Goal: Information Seeking & Learning: Learn about a topic

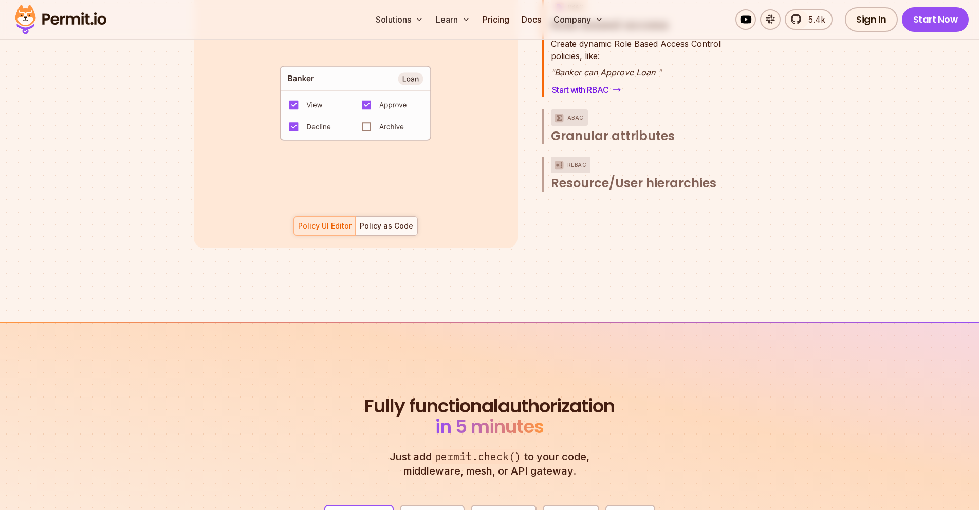
scroll to position [1603, 0]
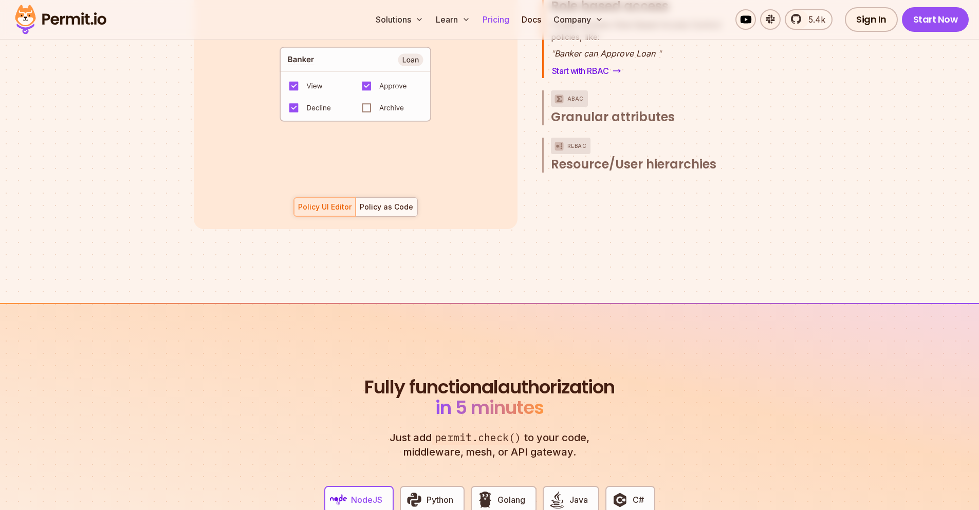
click at [506, 22] on link "Pricing" at bounding box center [495, 19] width 35 height 21
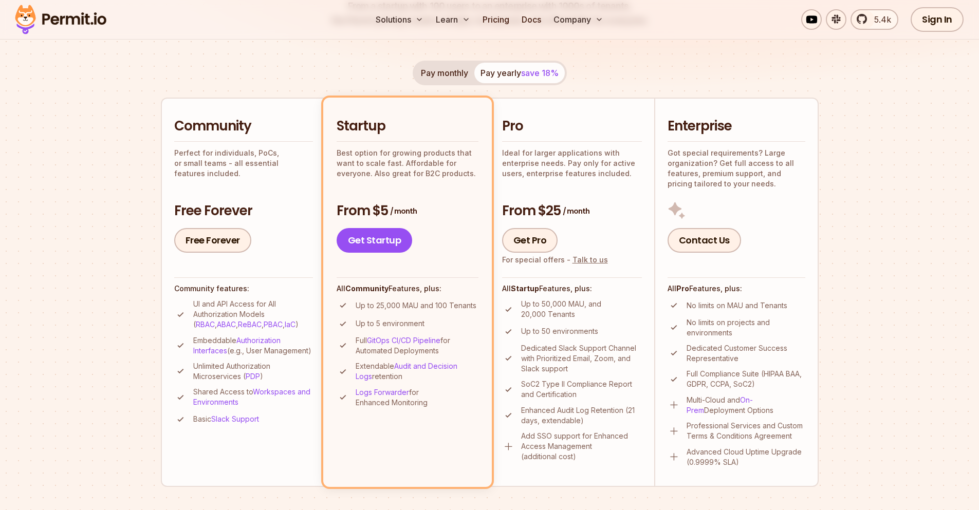
scroll to position [185, 0]
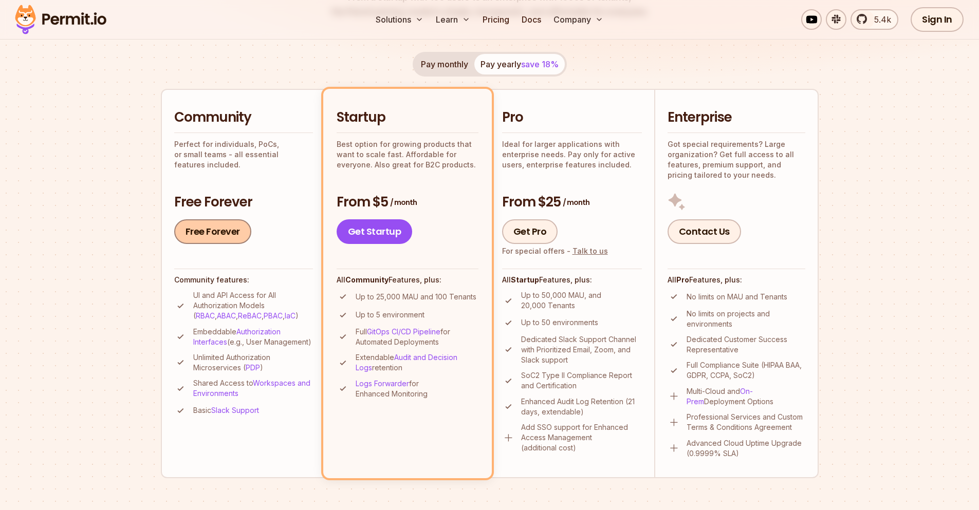
click at [234, 233] on link "Free Forever" at bounding box center [212, 231] width 77 height 25
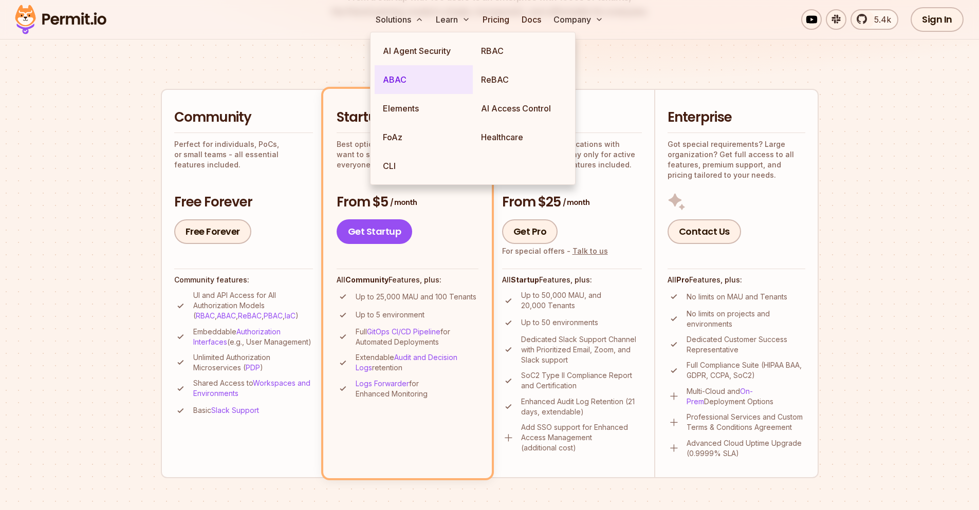
click at [419, 66] on link "ABAC" at bounding box center [424, 79] width 98 height 29
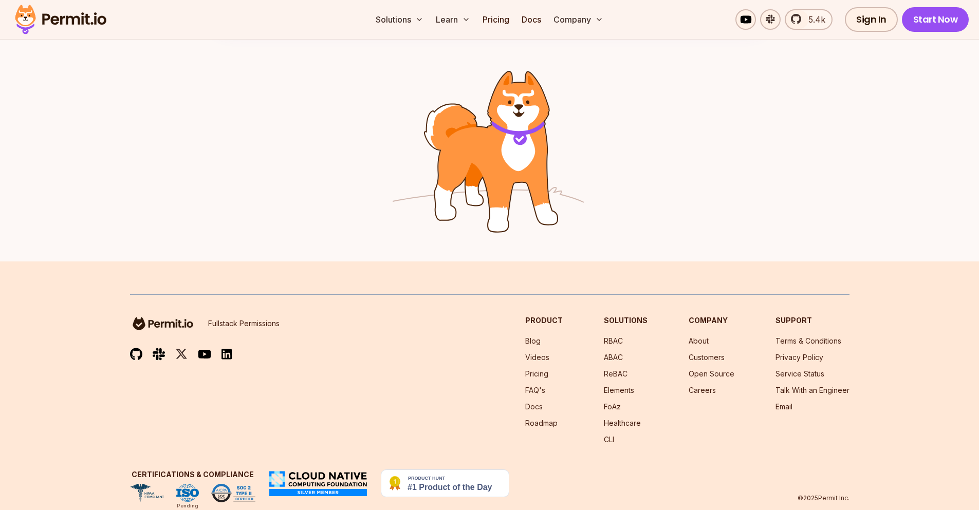
scroll to position [1642, 0]
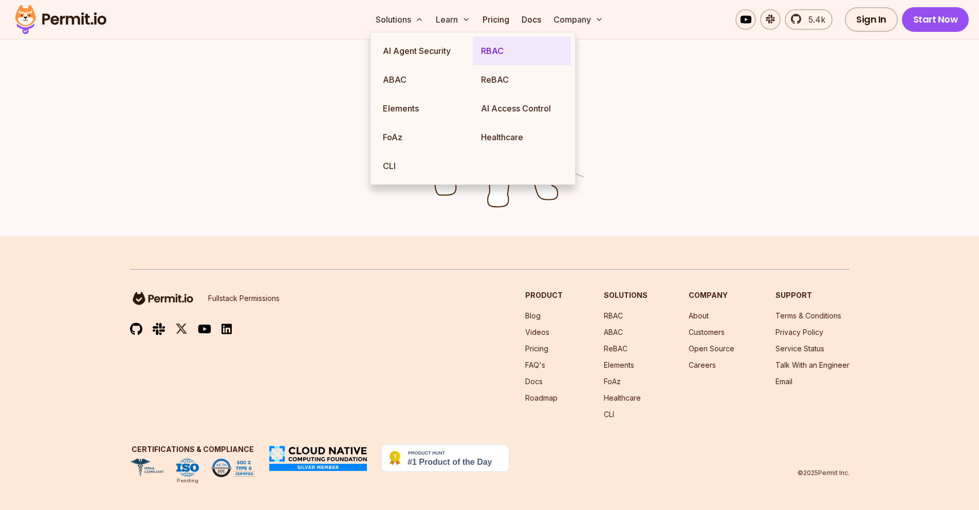
click at [496, 53] on link "RBAC" at bounding box center [522, 50] width 98 height 29
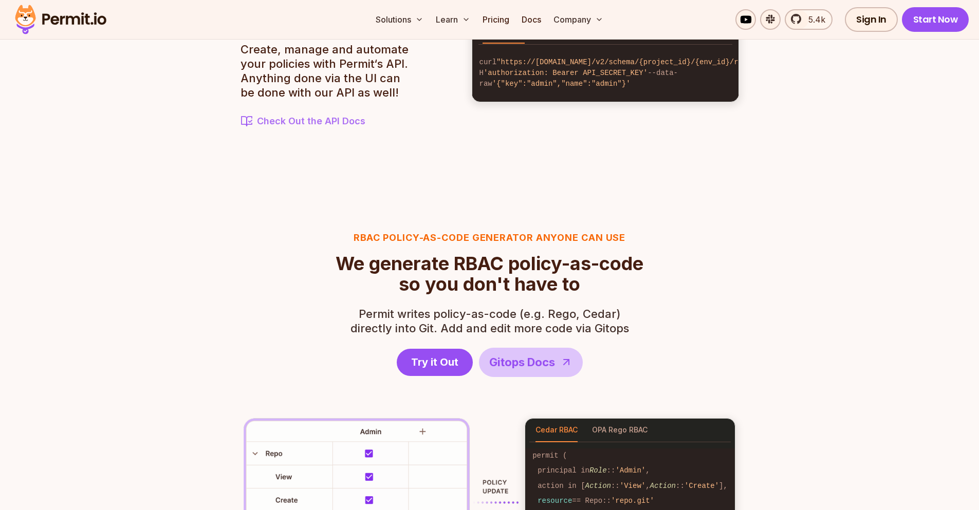
scroll to position [1357, 0]
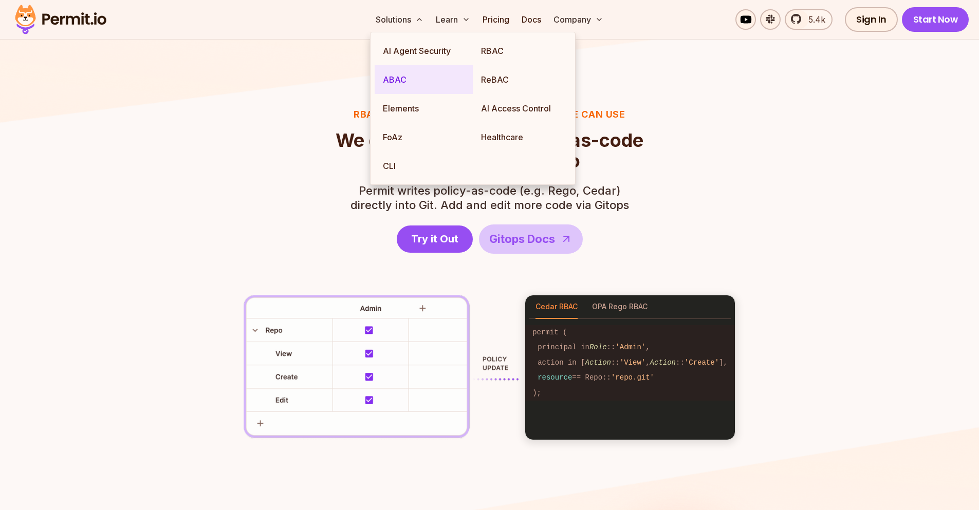
click at [441, 71] on link "ABAC" at bounding box center [424, 79] width 98 height 29
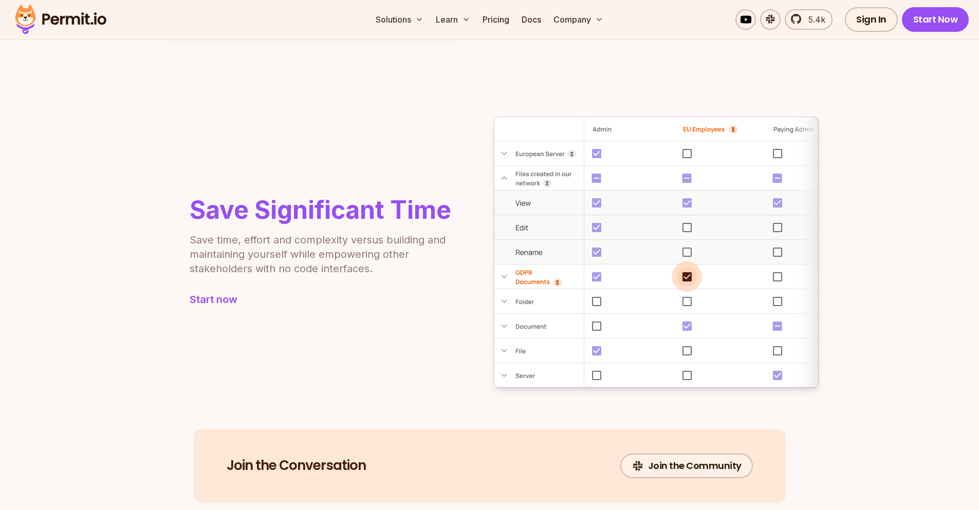
scroll to position [987, 0]
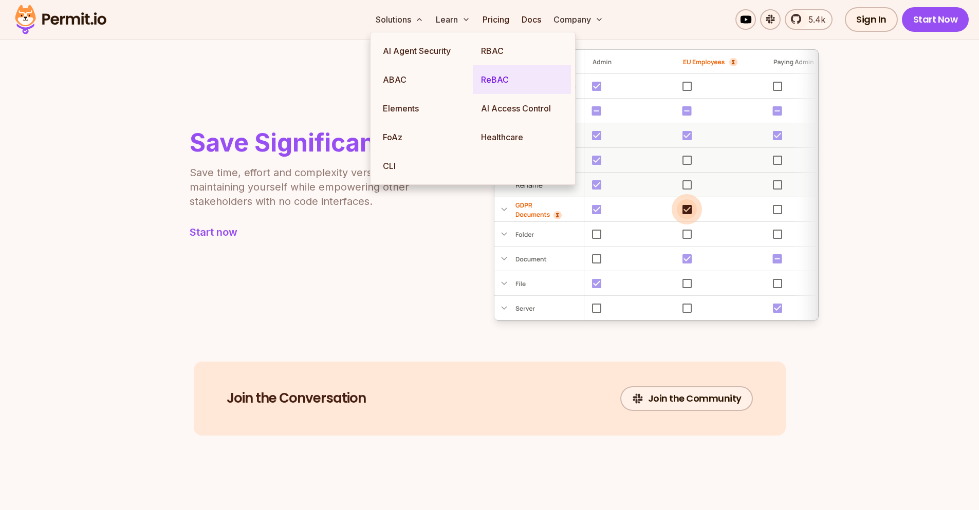
click at [511, 78] on link "ReBAC" at bounding box center [522, 79] width 98 height 29
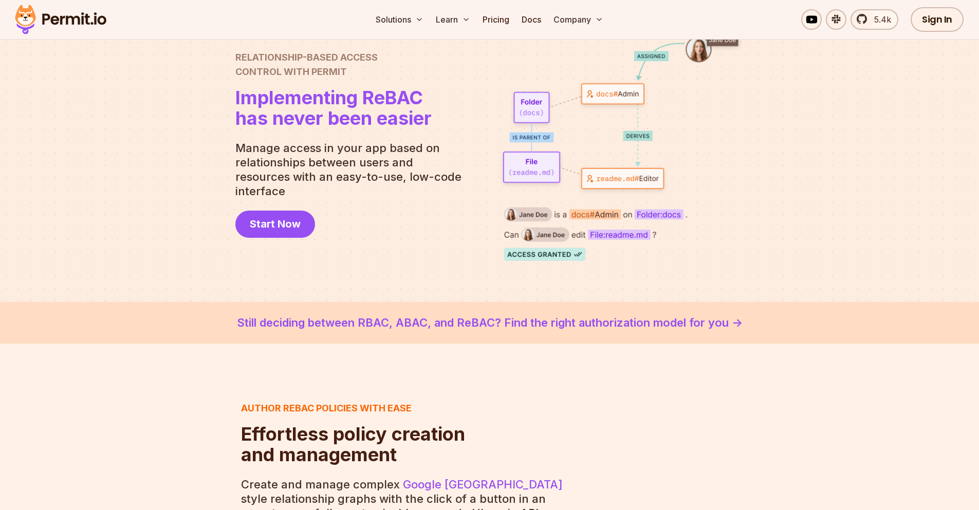
scroll to position [62, 0]
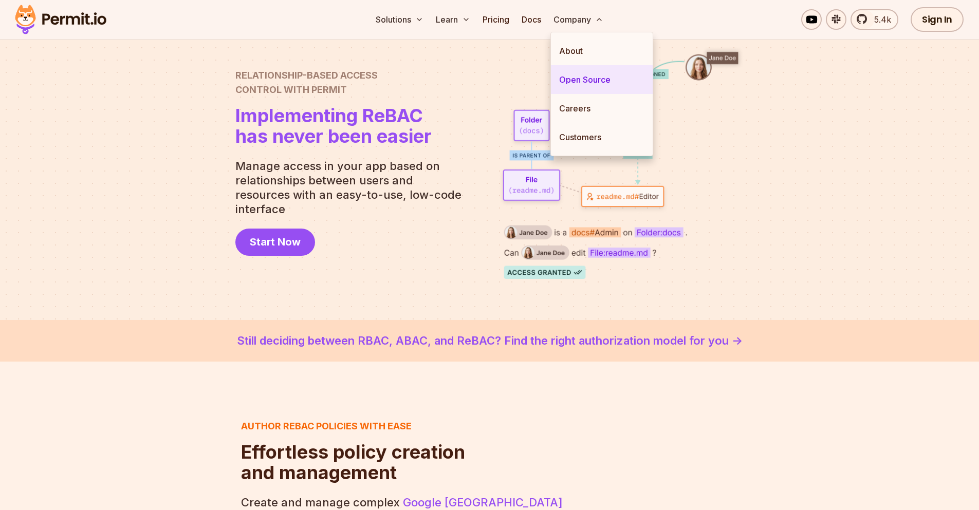
click at [580, 81] on link "Open Source" at bounding box center [602, 79] width 102 height 29
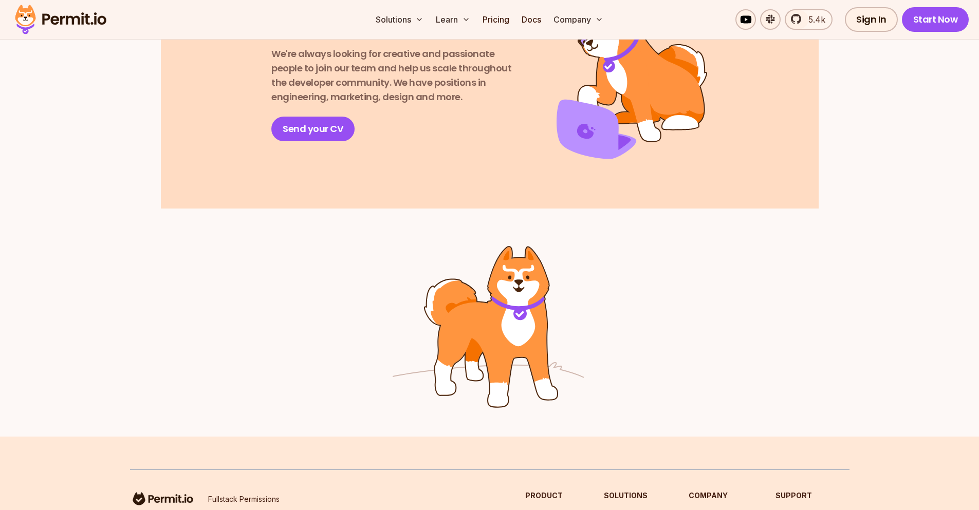
scroll to position [1418, 0]
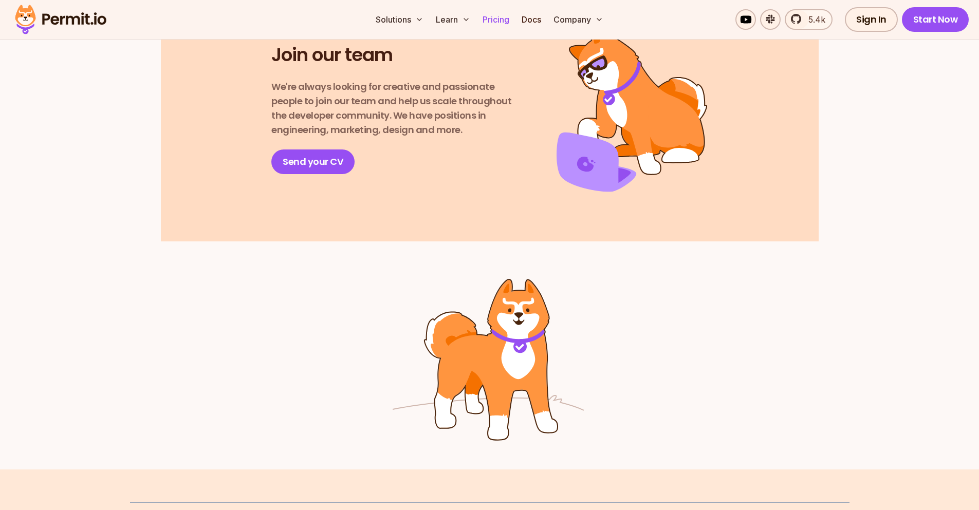
click at [490, 29] on link "Pricing" at bounding box center [495, 19] width 35 height 21
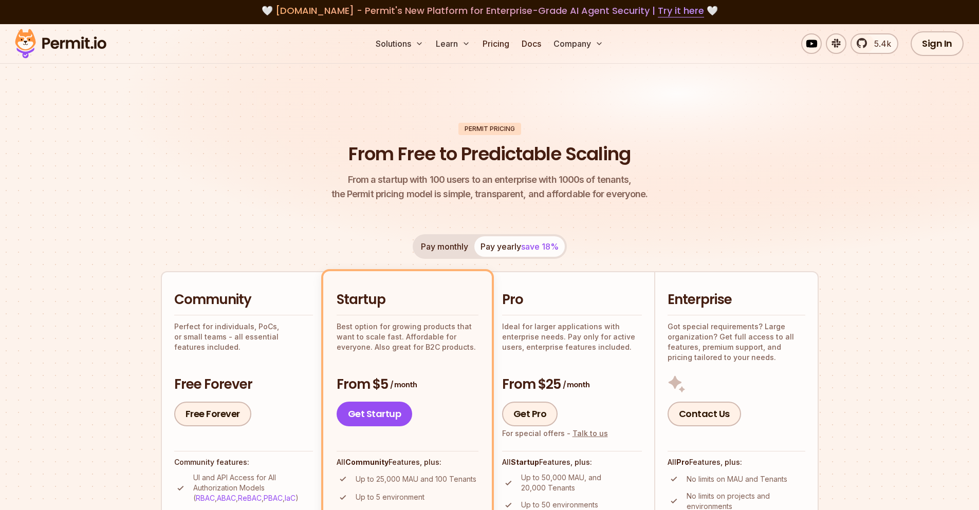
scroll to position [123, 0]
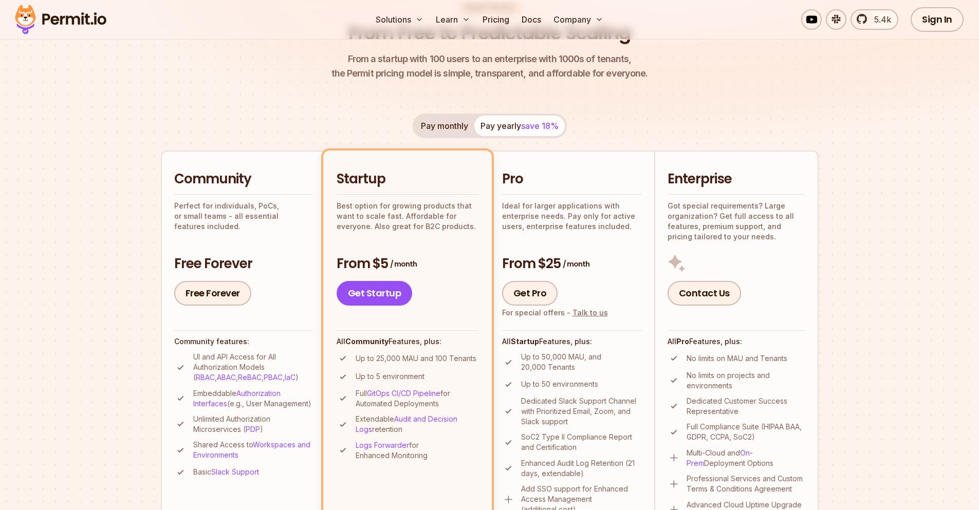
click at [450, 128] on button "Pay monthly" at bounding box center [445, 126] width 60 height 21
click at [500, 136] on button "Pay yearly save 18%" at bounding box center [519, 126] width 90 height 21
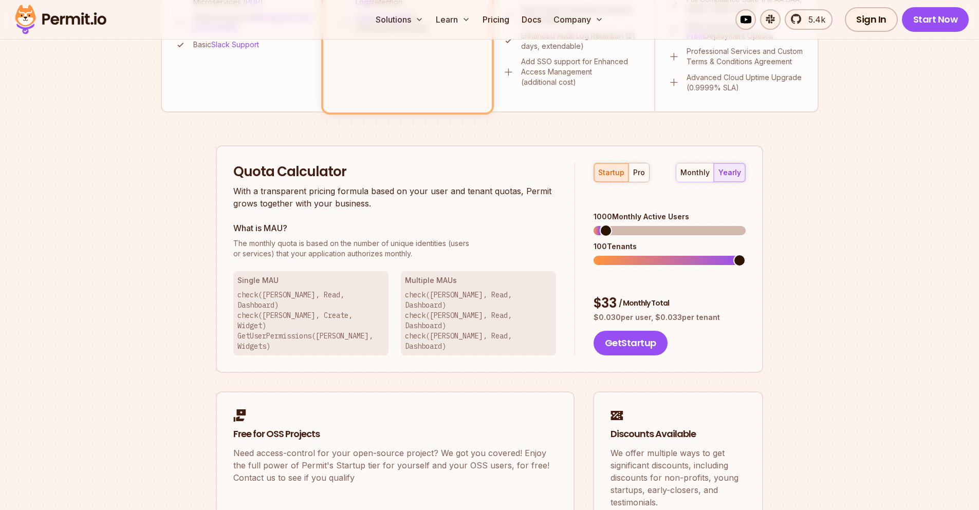
scroll to position [555, 0]
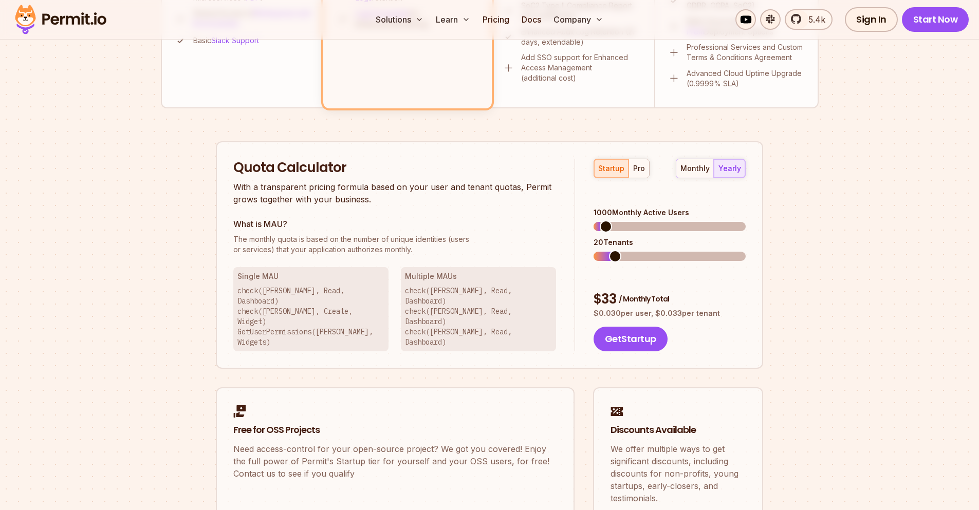
click at [609, 250] on span at bounding box center [615, 256] width 12 height 12
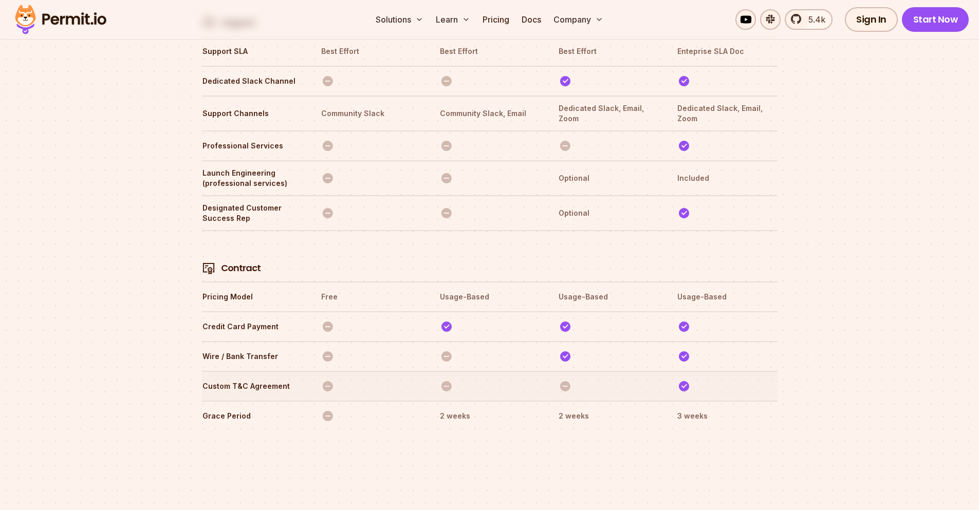
scroll to position [3638, 0]
